Goal: Information Seeking & Learning: Learn about a topic

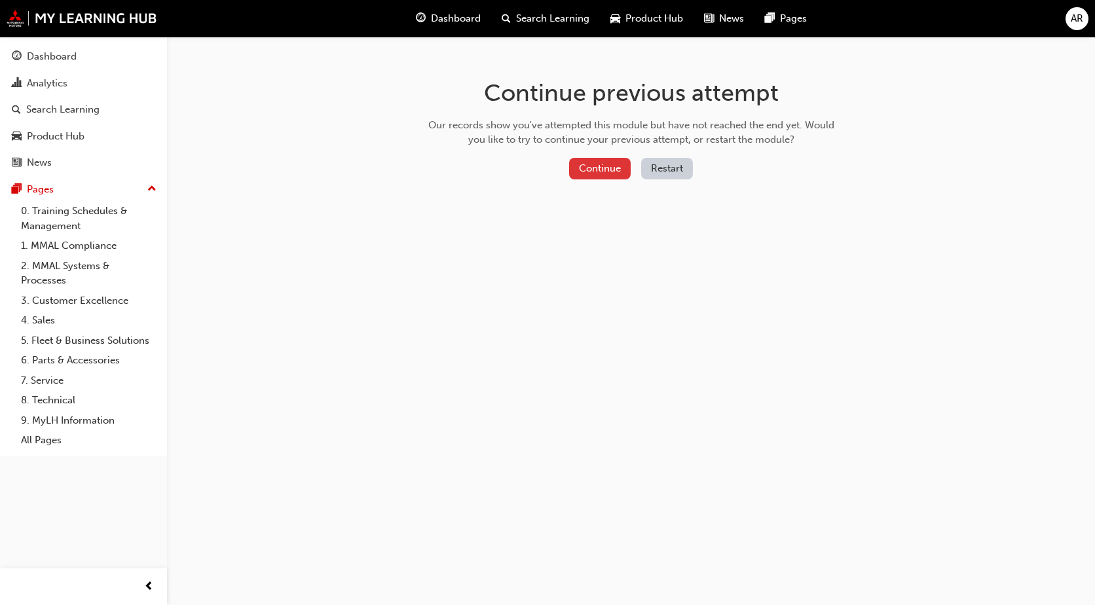
click at [611, 165] on button "Continue" at bounding box center [600, 169] width 62 height 22
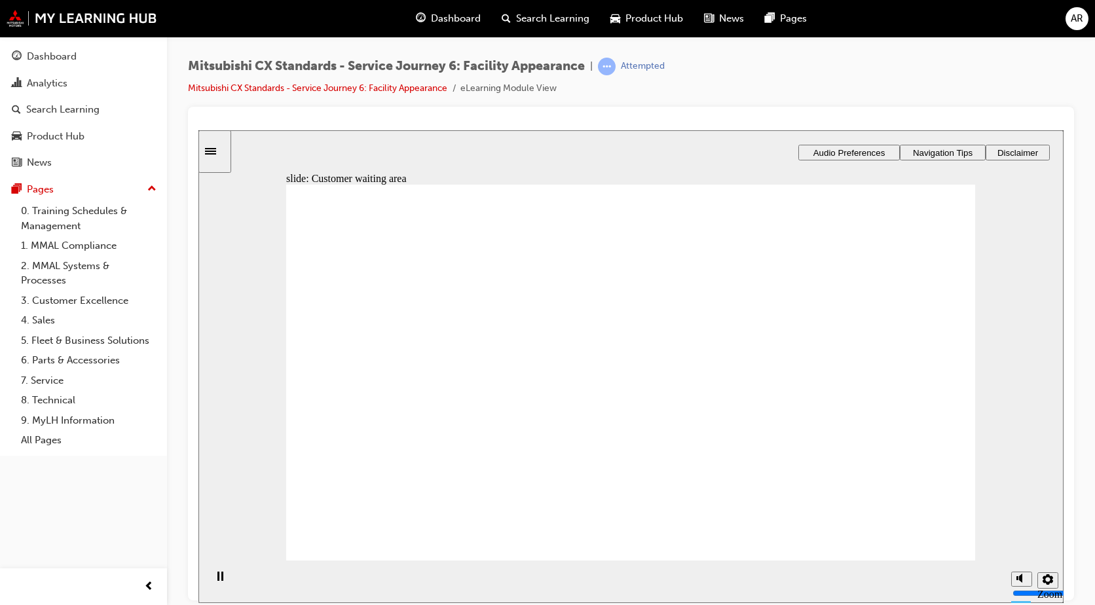
drag, startPoint x: 460, startPoint y: 401, endPoint x: 610, endPoint y: 318, distance: 171.8
drag, startPoint x: 484, startPoint y: 405, endPoint x: 750, endPoint y: 337, distance: 274.5
drag, startPoint x: 508, startPoint y: 394, endPoint x: 926, endPoint y: 340, distance: 421.1
drag, startPoint x: 481, startPoint y: 425, endPoint x: 673, endPoint y: 404, distance: 193.0
drag, startPoint x: 484, startPoint y: 416, endPoint x: 596, endPoint y: 442, distance: 114.2
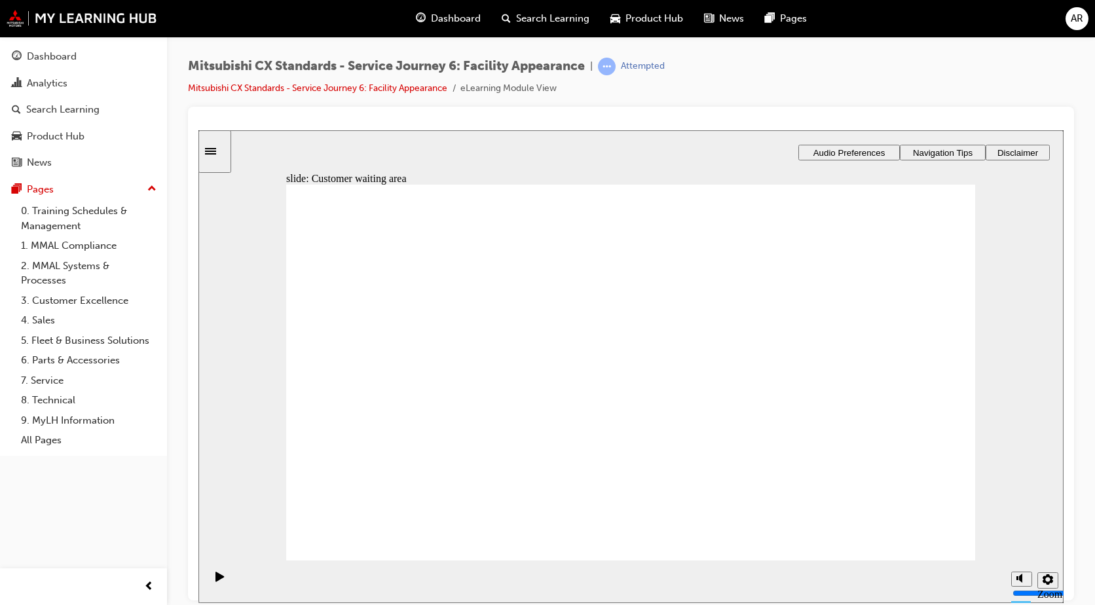
checkbox input "true"
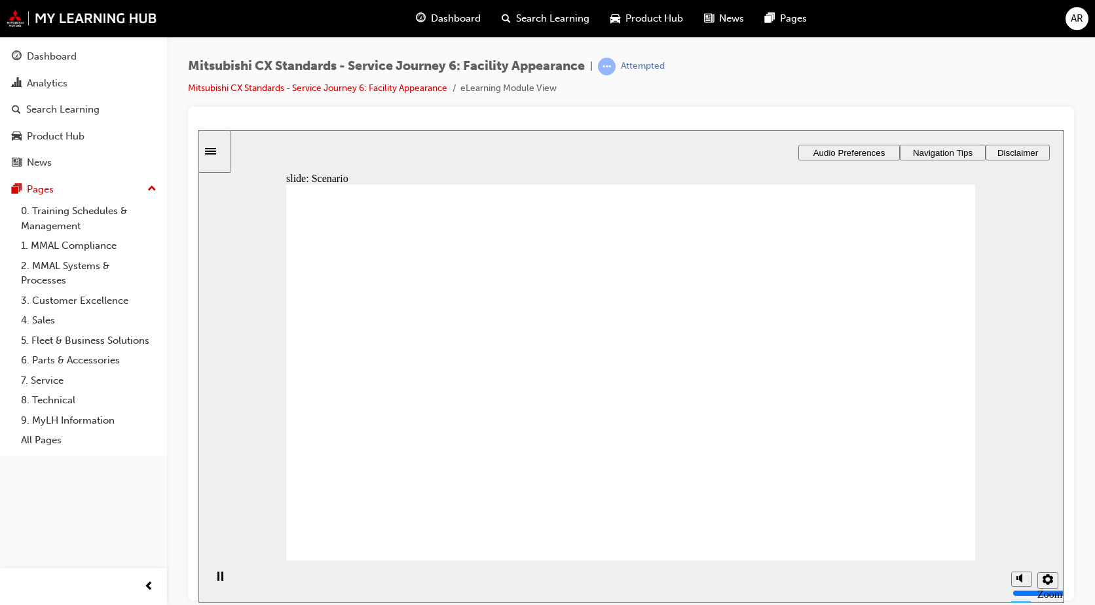
checkbox input "true"
drag, startPoint x: 618, startPoint y: 436, endPoint x: 564, endPoint y: 437, distance: 54.4
checkbox input "true"
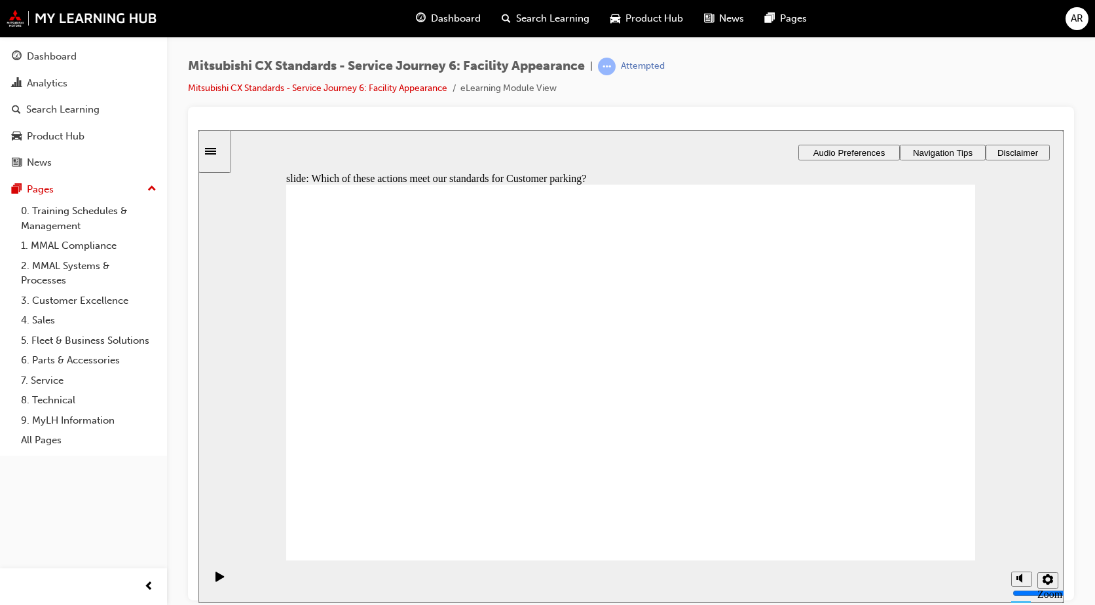
drag, startPoint x: 430, startPoint y: 427, endPoint x: 454, endPoint y: 402, distance: 34.7
drag, startPoint x: 465, startPoint y: 396, endPoint x: 622, endPoint y: 316, distance: 176.3
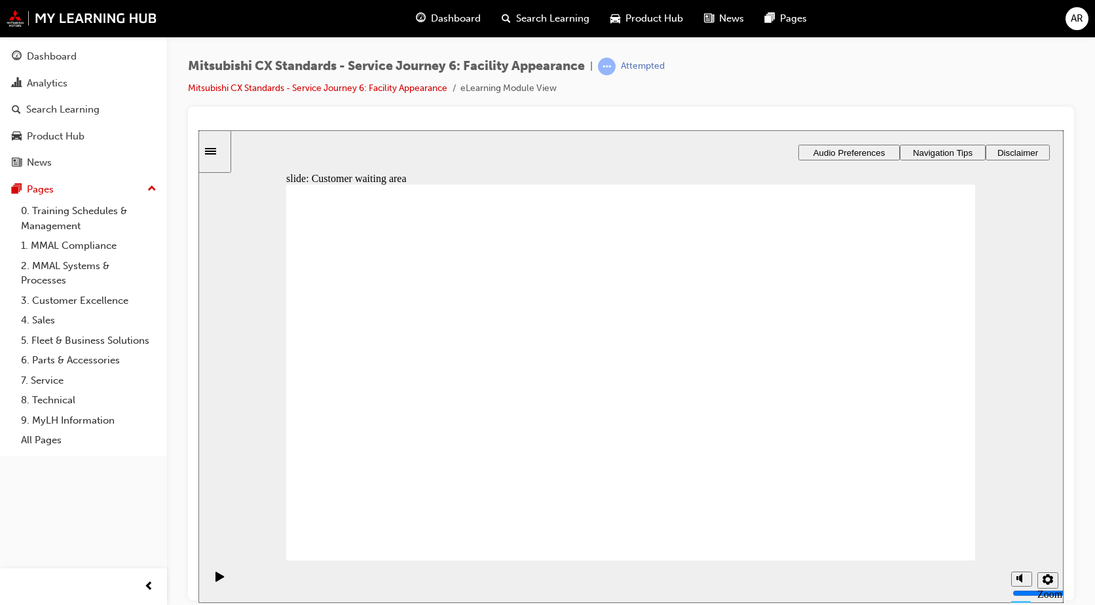
drag, startPoint x: 473, startPoint y: 395, endPoint x: 861, endPoint y: 324, distance: 394.0
drag, startPoint x: 477, startPoint y: 391, endPoint x: 679, endPoint y: 328, distance: 211.4
drag, startPoint x: 477, startPoint y: 390, endPoint x: 634, endPoint y: 374, distance: 157.3
drag, startPoint x: 492, startPoint y: 399, endPoint x: 640, endPoint y: 415, distance: 148.1
drag, startPoint x: 642, startPoint y: 369, endPoint x: 821, endPoint y: 346, distance: 180.1
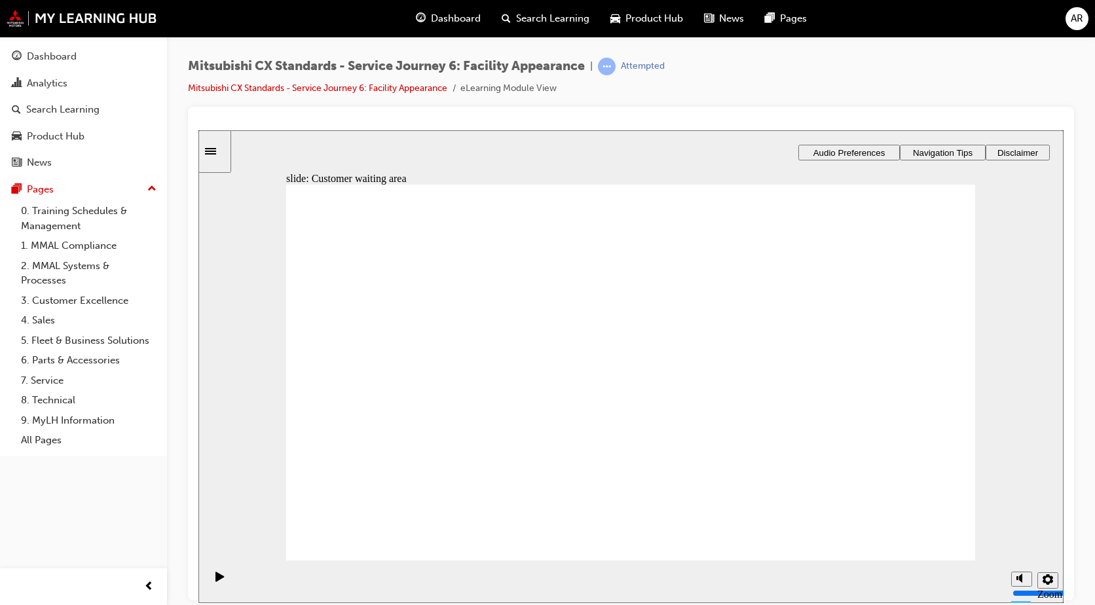
drag, startPoint x: 482, startPoint y: 409, endPoint x: 662, endPoint y: 428, distance: 180.4
checkbox input "true"
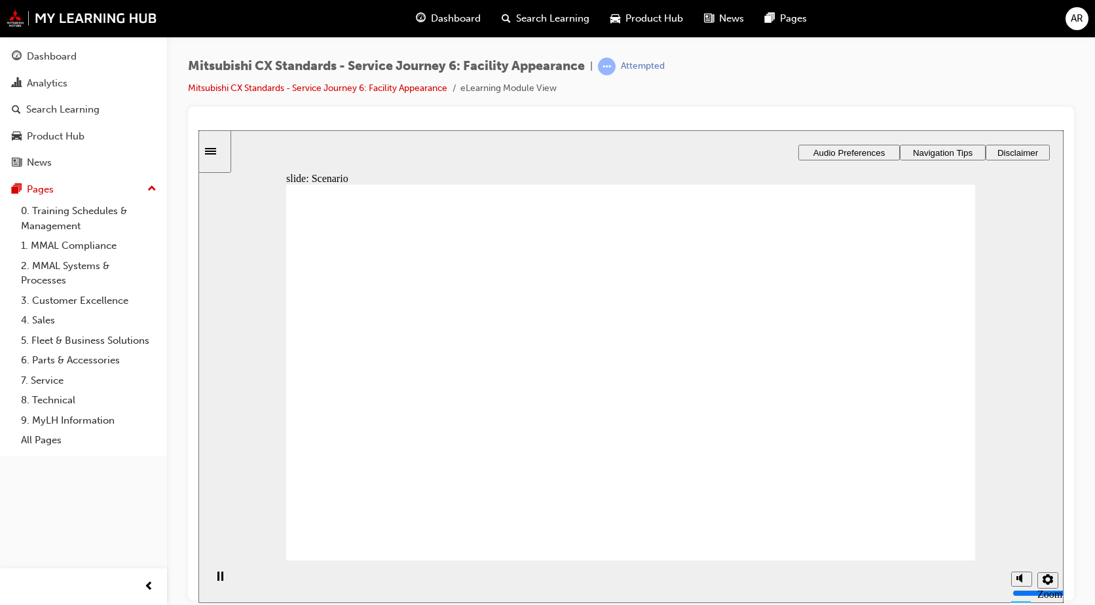
checkbox input "true"
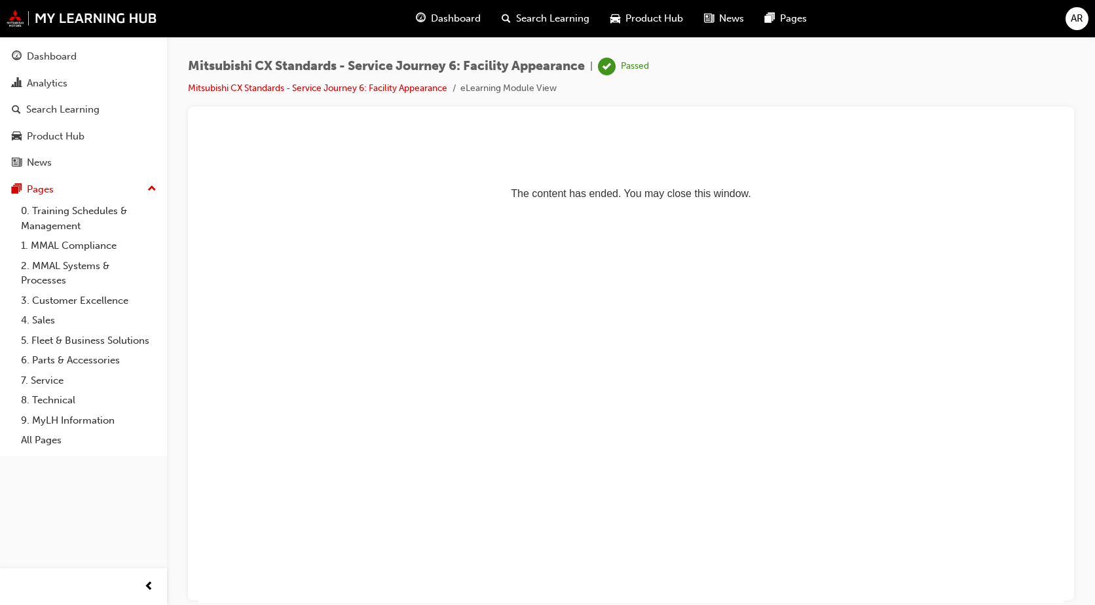
click at [454, 32] on div "Dashboard Search Learning Product Hub News Pages" at bounding box center [611, 18] width 422 height 37
click at [465, 22] on span "Dashboard" at bounding box center [456, 18] width 50 height 15
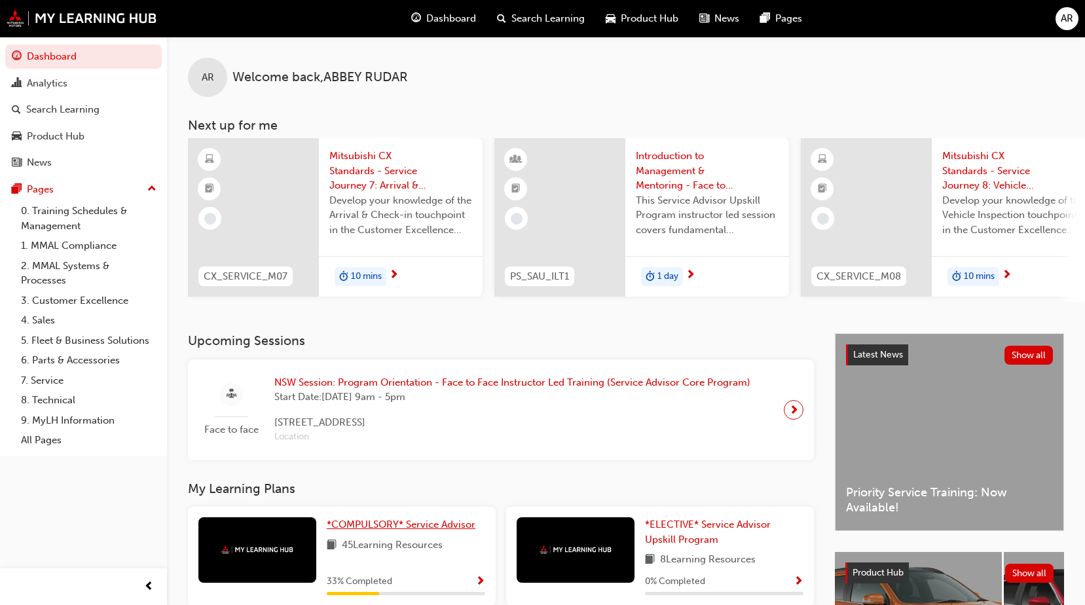
click at [335, 529] on span "*COMPULSORY* Service Advisor" at bounding box center [401, 525] width 149 height 12
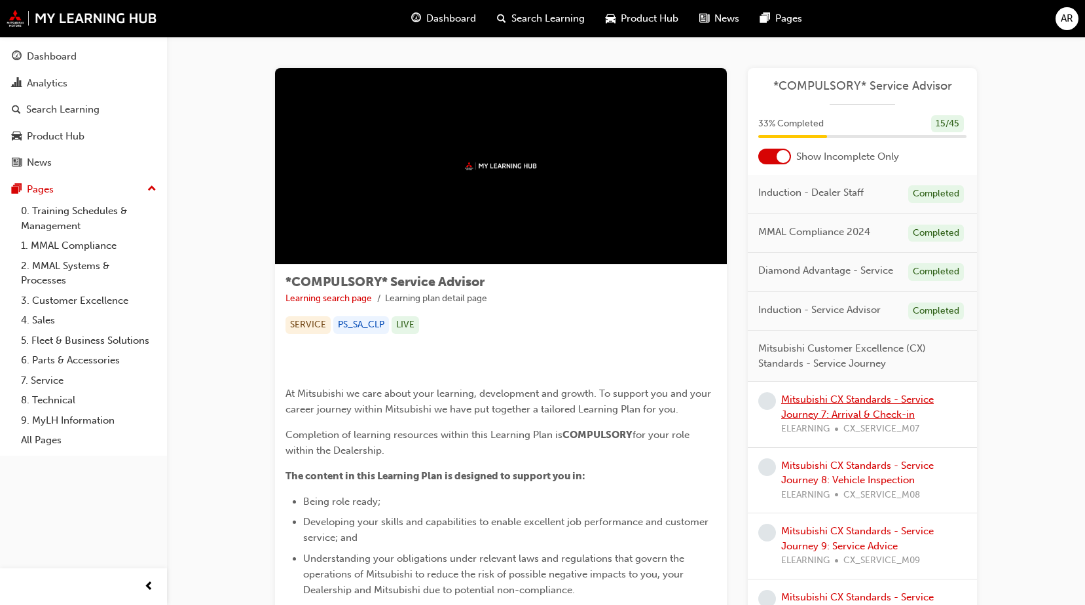
click at [789, 399] on link "Mitsubishi CX Standards - Service Journey 7: Arrival & Check-in" at bounding box center [857, 406] width 153 height 27
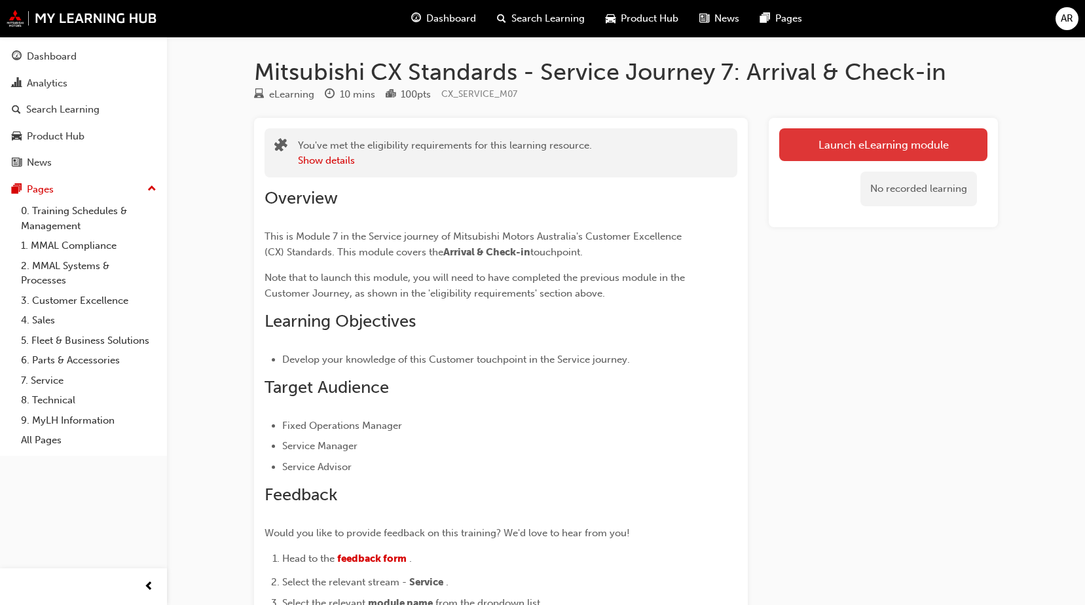
click at [839, 149] on link "Launch eLearning module" at bounding box center [883, 144] width 208 height 33
